Goal: Task Accomplishment & Management: Use online tool/utility

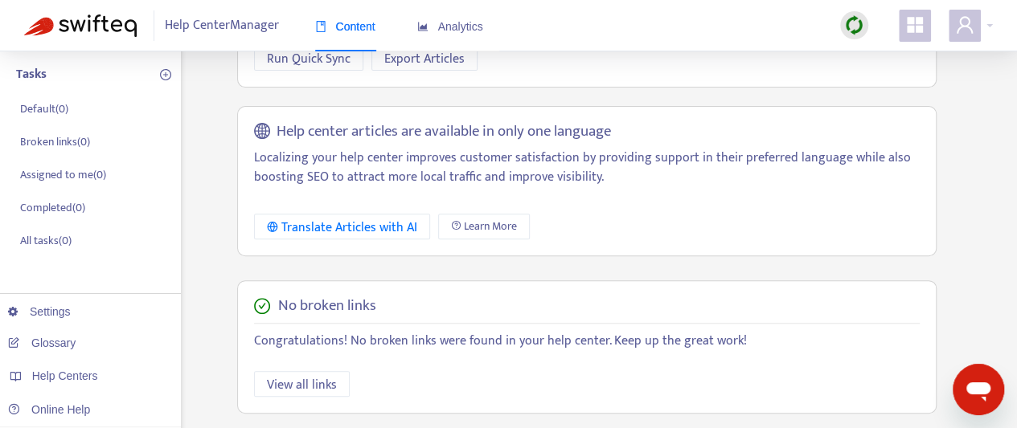
scroll to position [194, 0]
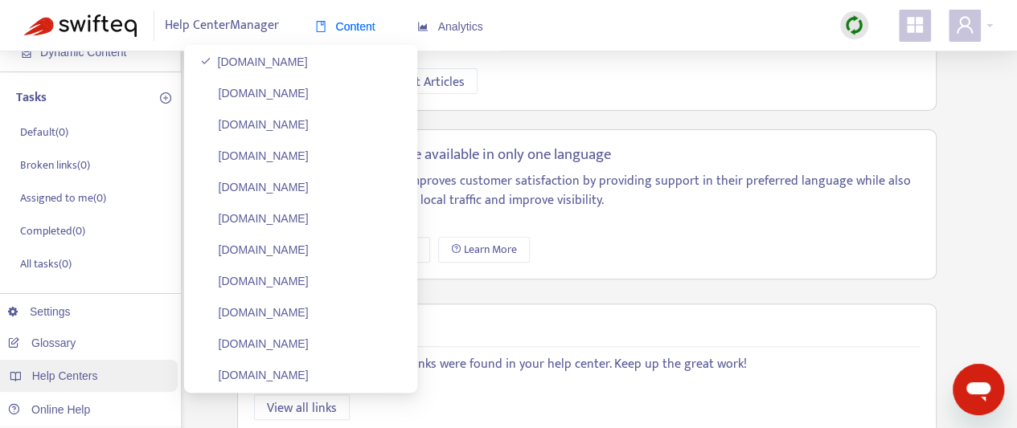
click at [69, 380] on span "Help Centers" at bounding box center [65, 376] width 66 height 13
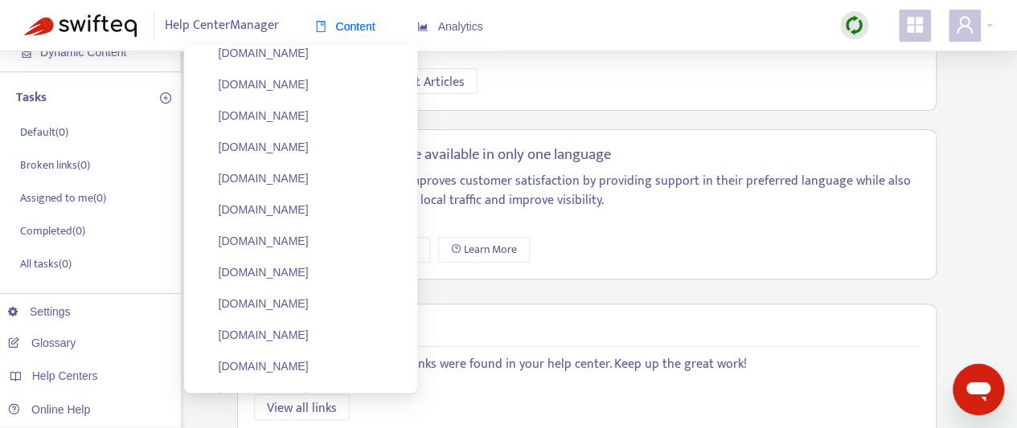
scroll to position [912, 0]
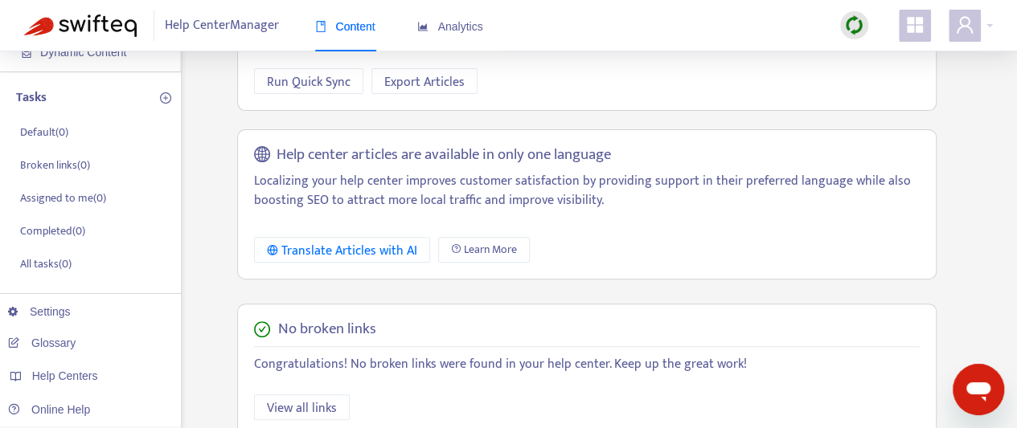
click at [851, 30] on img at bounding box center [854, 25] width 20 height 20
click at [907, 60] on link "Quick Sync" at bounding box center [887, 59] width 68 height 18
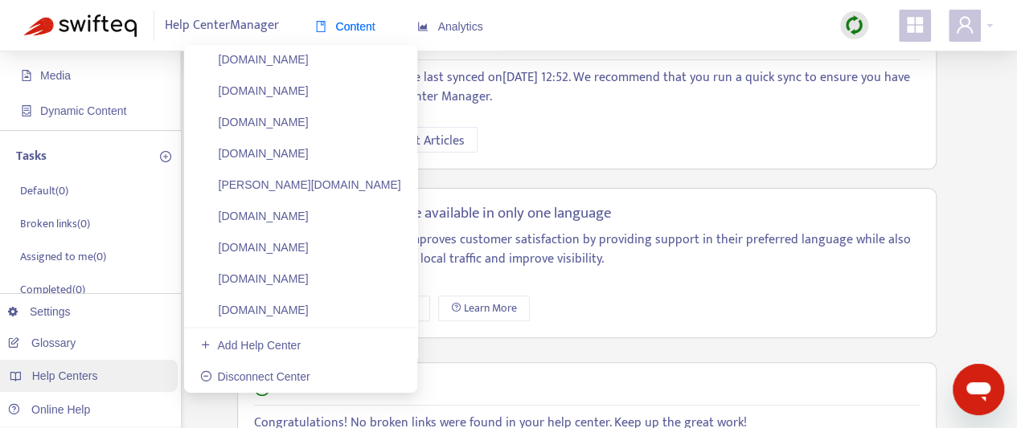
click at [86, 384] on div "Help Centers" at bounding box center [86, 376] width 182 height 32
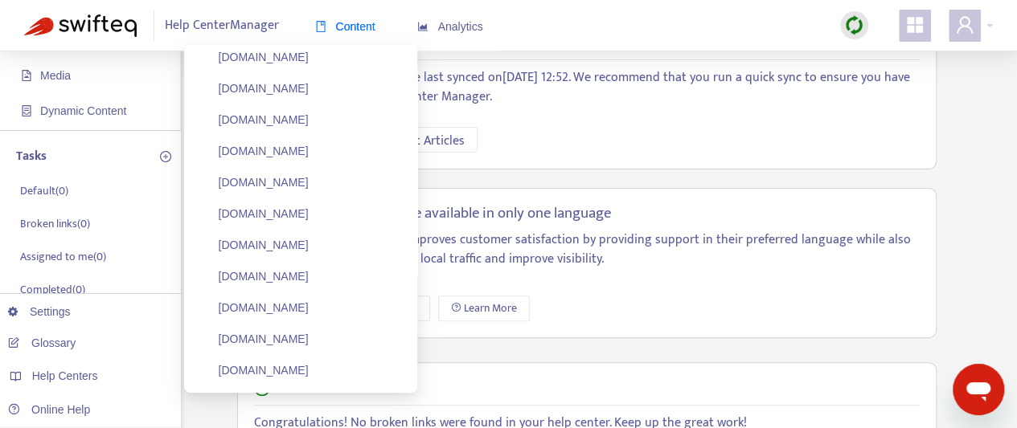
scroll to position [121, 0]
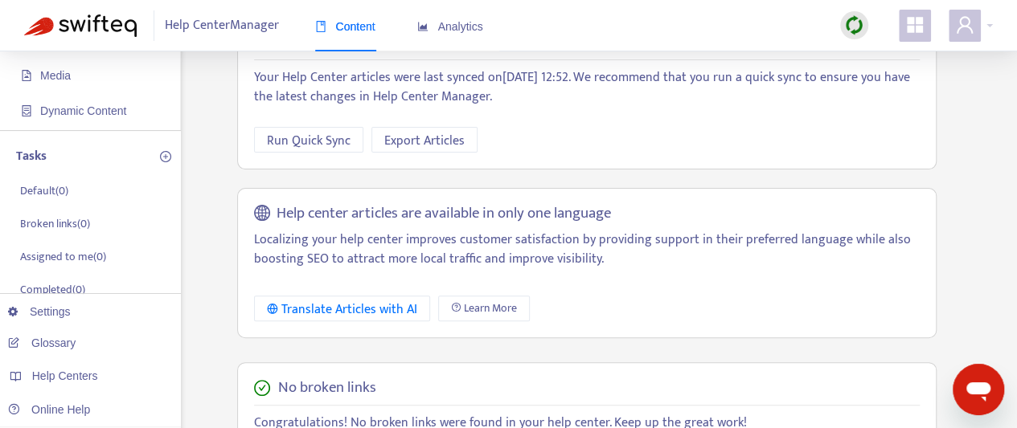
click at [848, 30] on img at bounding box center [854, 25] width 20 height 20
click at [887, 84] on link "Full Sync" at bounding box center [882, 85] width 58 height 18
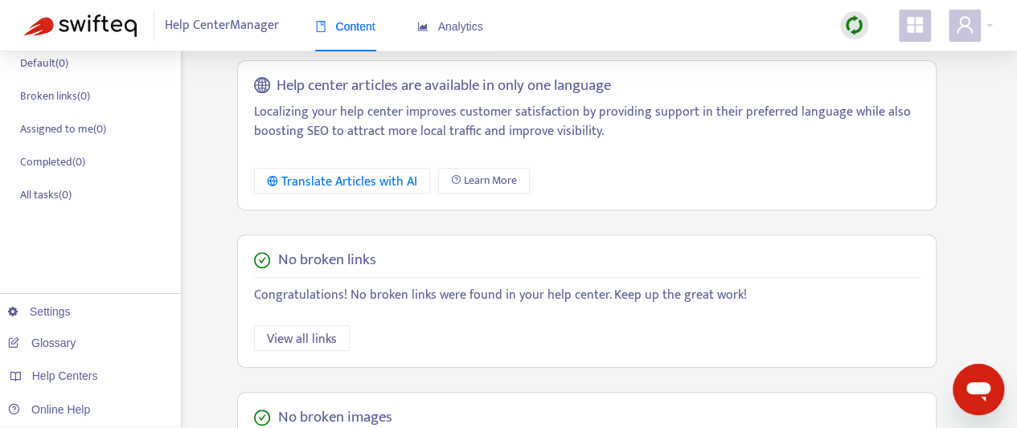
scroll to position [265, 0]
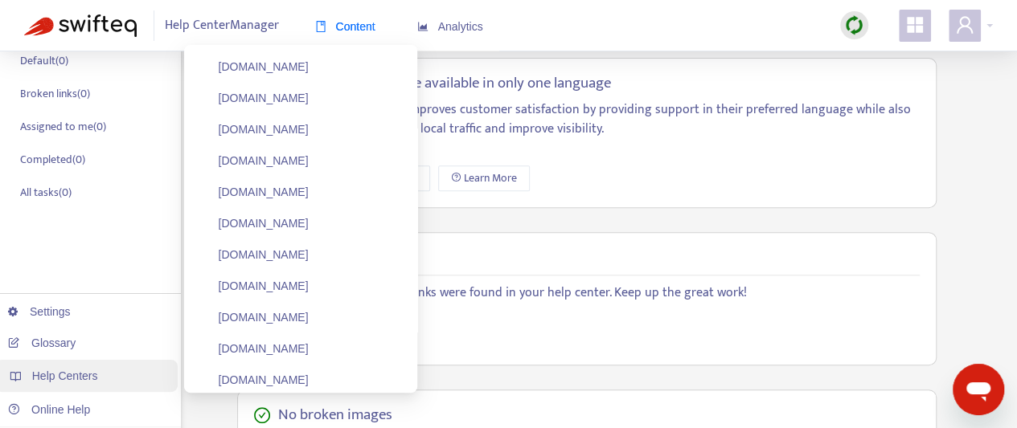
click at [74, 381] on span "Help Centers" at bounding box center [65, 376] width 66 height 13
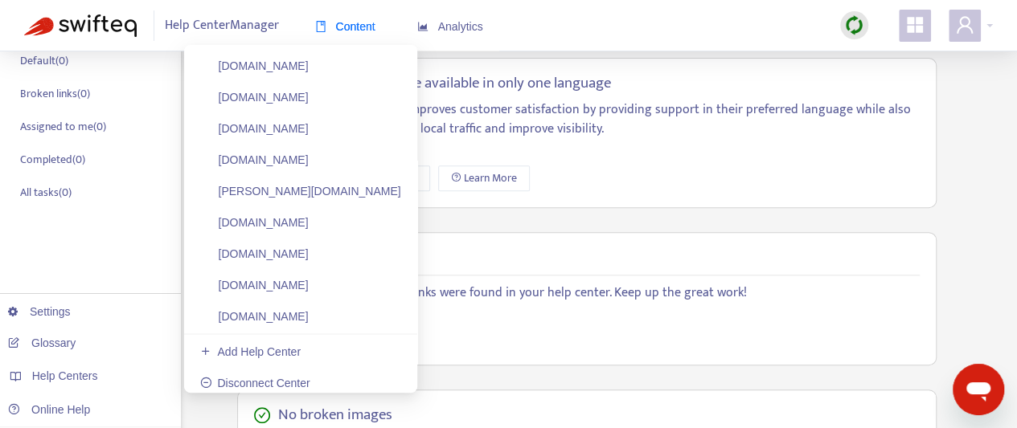
scroll to position [912, 0]
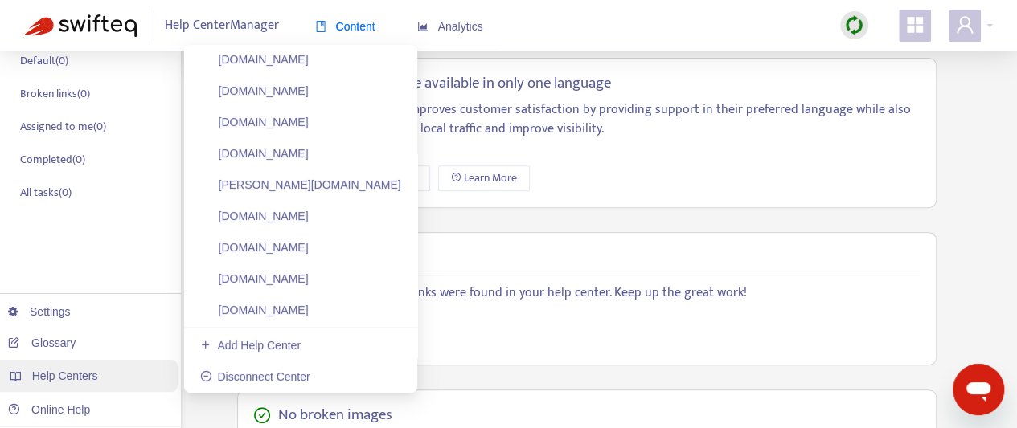
click at [84, 387] on div "Help Centers" at bounding box center [86, 376] width 182 height 32
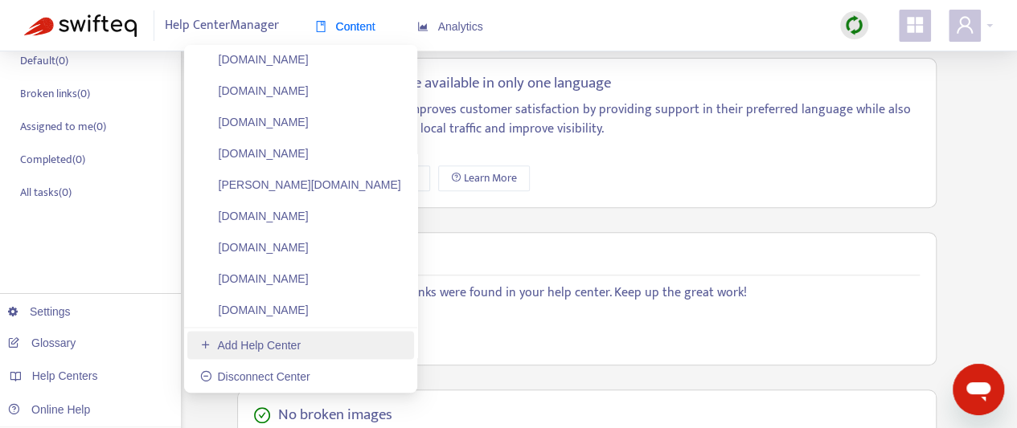
click at [239, 349] on link "Add Help Center" at bounding box center [250, 345] width 100 height 13
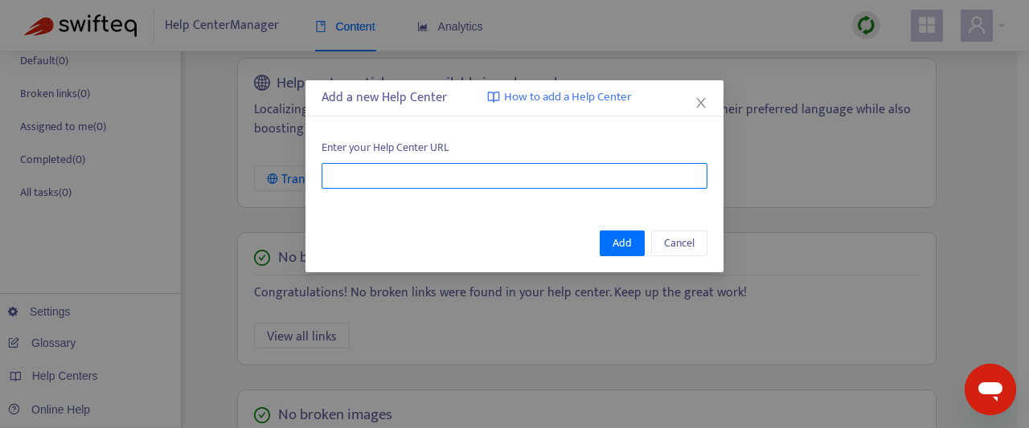
click at [465, 178] on input "text" at bounding box center [515, 176] width 386 height 26
type input "*"
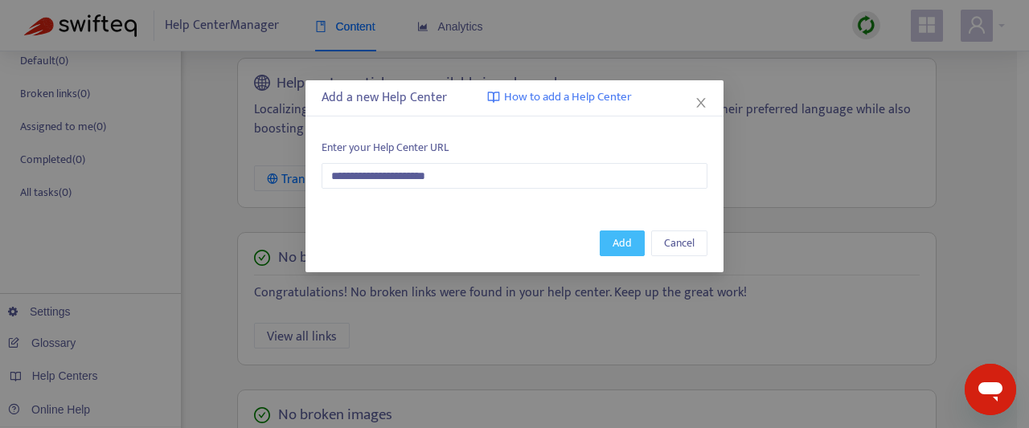
click at [628, 250] on span "Add" at bounding box center [622, 244] width 19 height 18
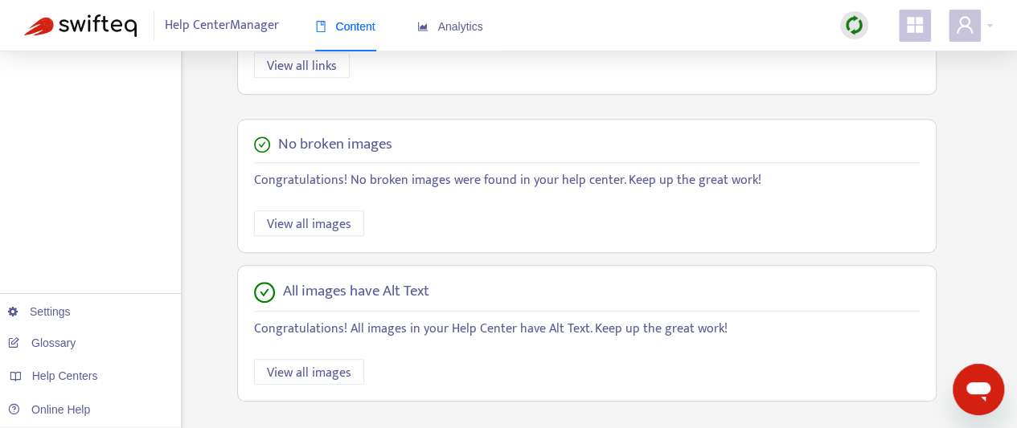
scroll to position [544, 0]
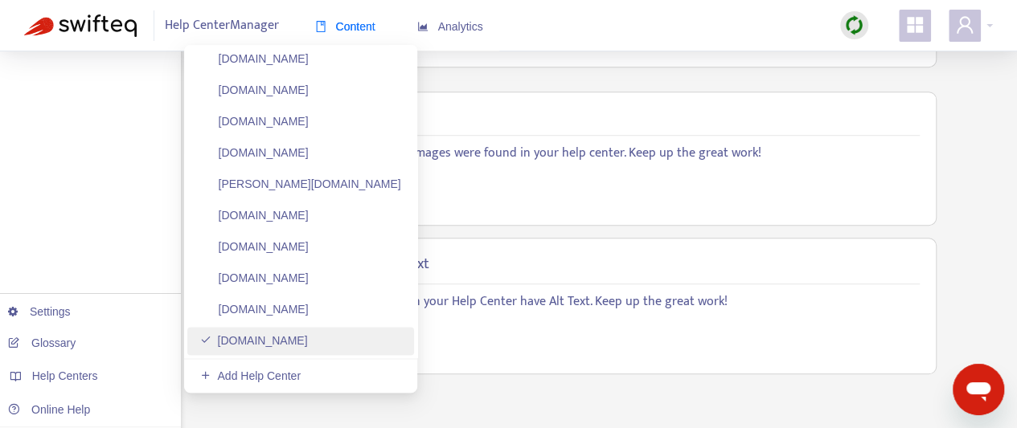
click at [289, 337] on link "[DOMAIN_NAME]" at bounding box center [254, 340] width 108 height 13
click at [278, 343] on link "[DOMAIN_NAME]" at bounding box center [254, 340] width 108 height 13
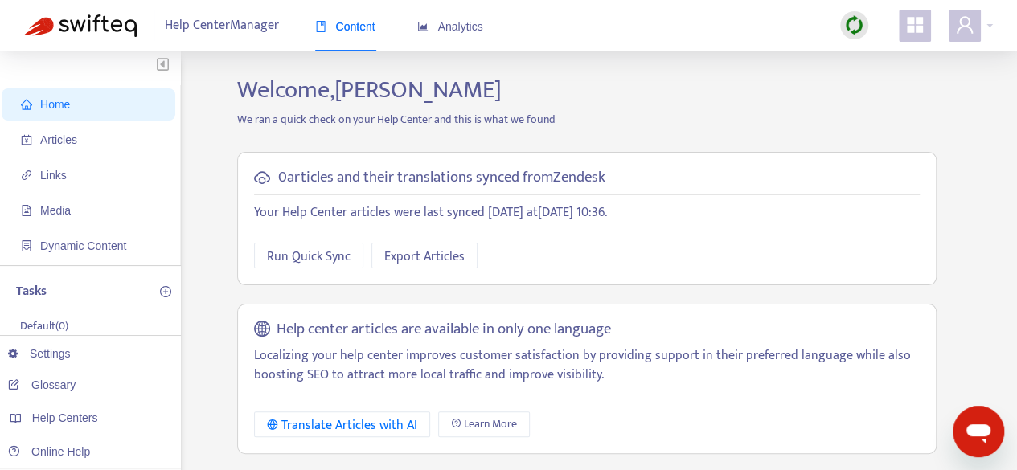
scroll to position [902, 0]
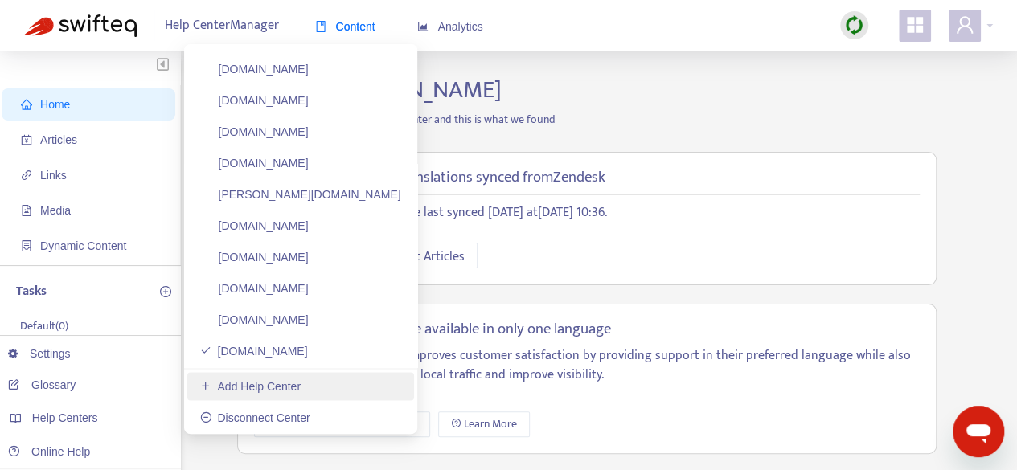
click at [243, 387] on link "Add Help Center" at bounding box center [250, 386] width 100 height 13
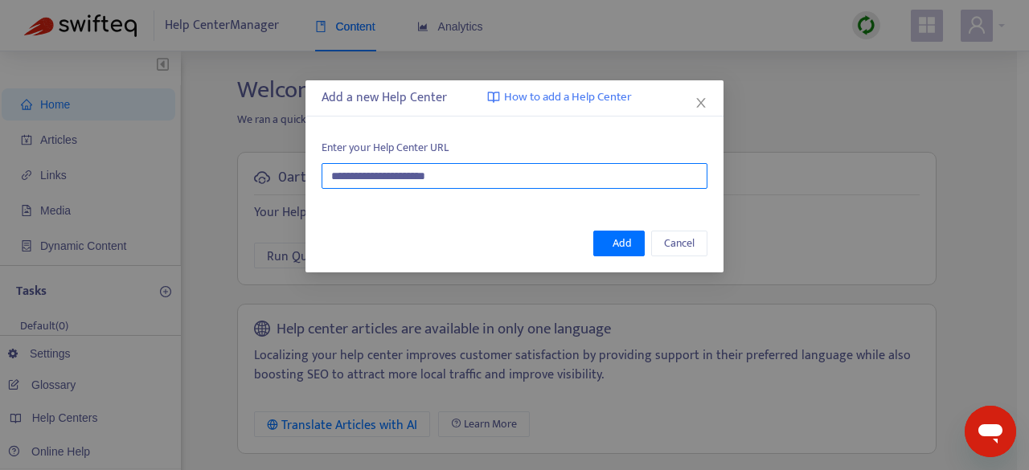
drag, startPoint x: 375, startPoint y: 179, endPoint x: 387, endPoint y: 178, distance: 12.1
click at [387, 178] on input "**********" at bounding box center [515, 176] width 386 height 26
type input "**********"
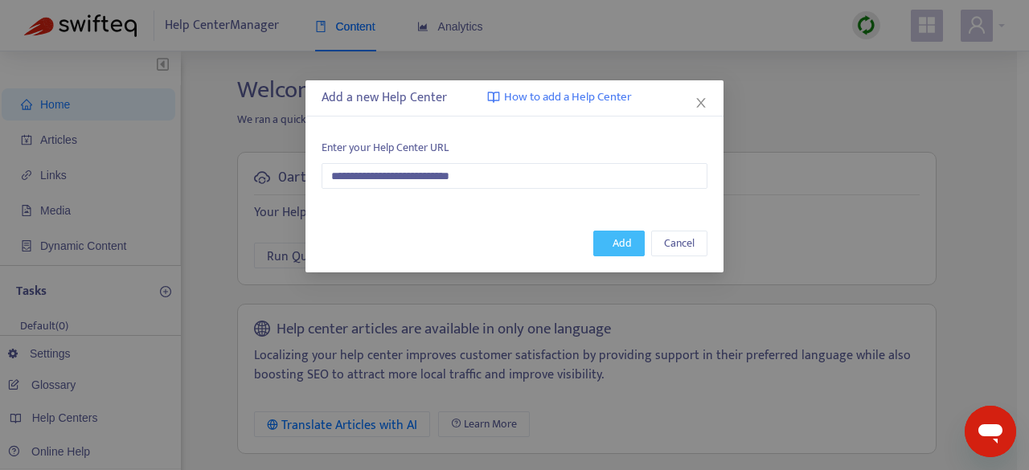
click at [625, 239] on span "Add" at bounding box center [622, 244] width 19 height 18
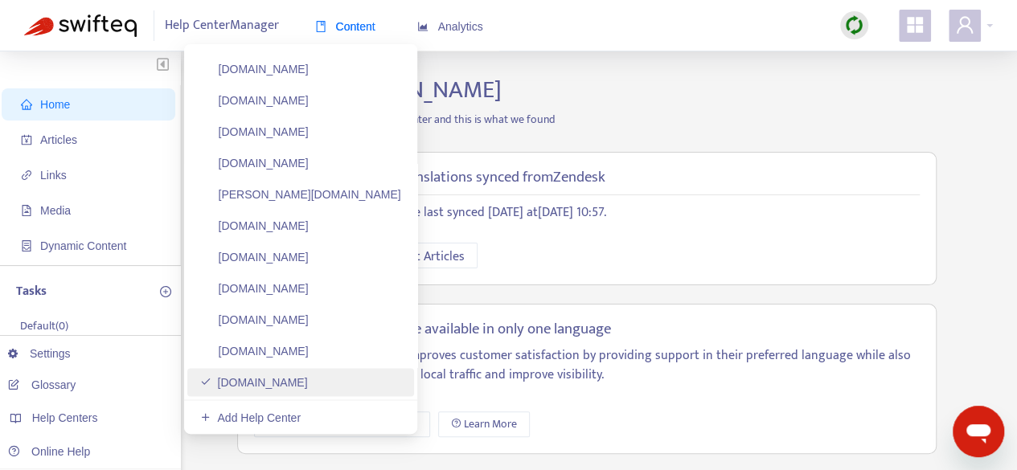
click at [286, 385] on link "[DOMAIN_NAME]" at bounding box center [254, 382] width 108 height 13
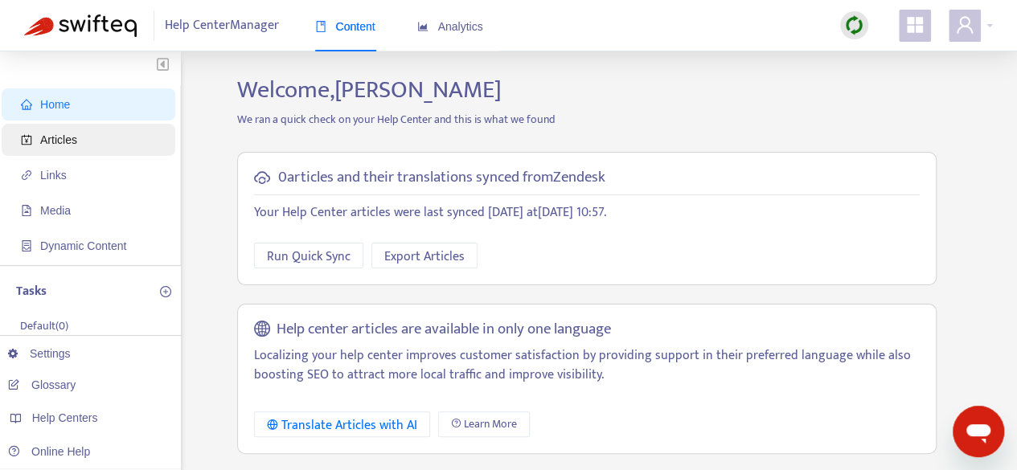
click at [60, 150] on span "Articles" at bounding box center [91, 140] width 141 height 32
